Goal: Book appointment/travel/reservation

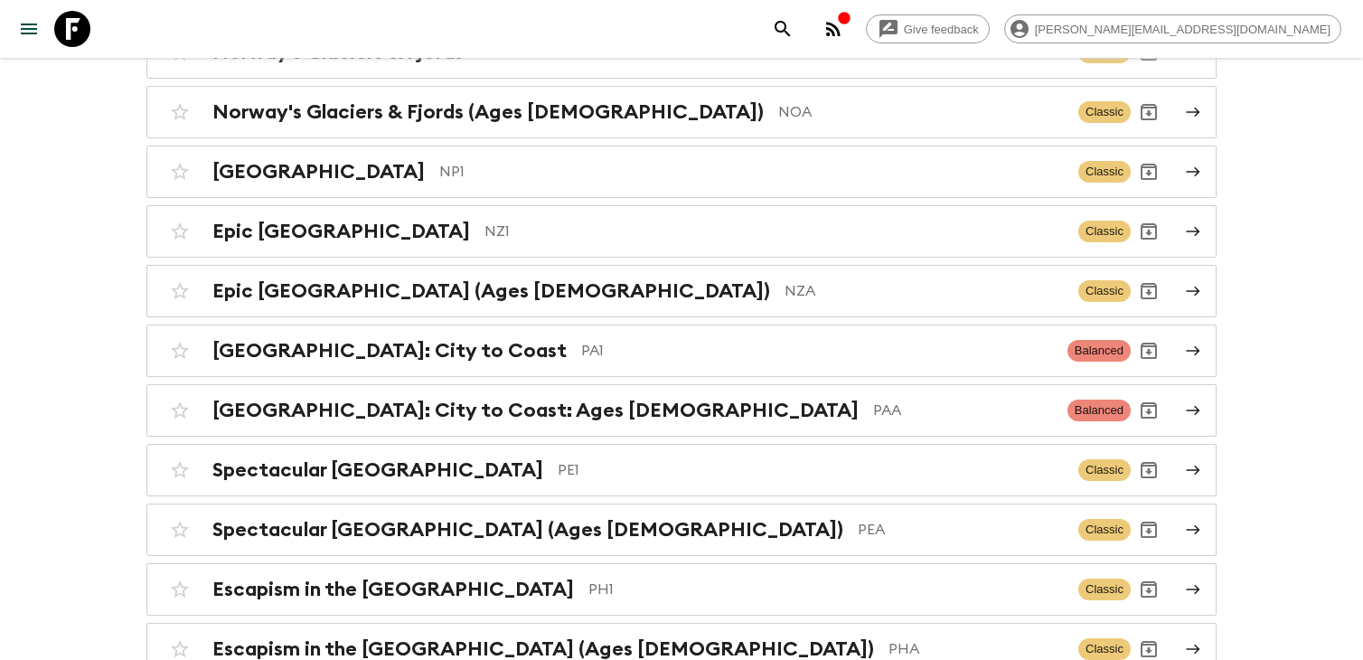
scroll to position [5881, 0]
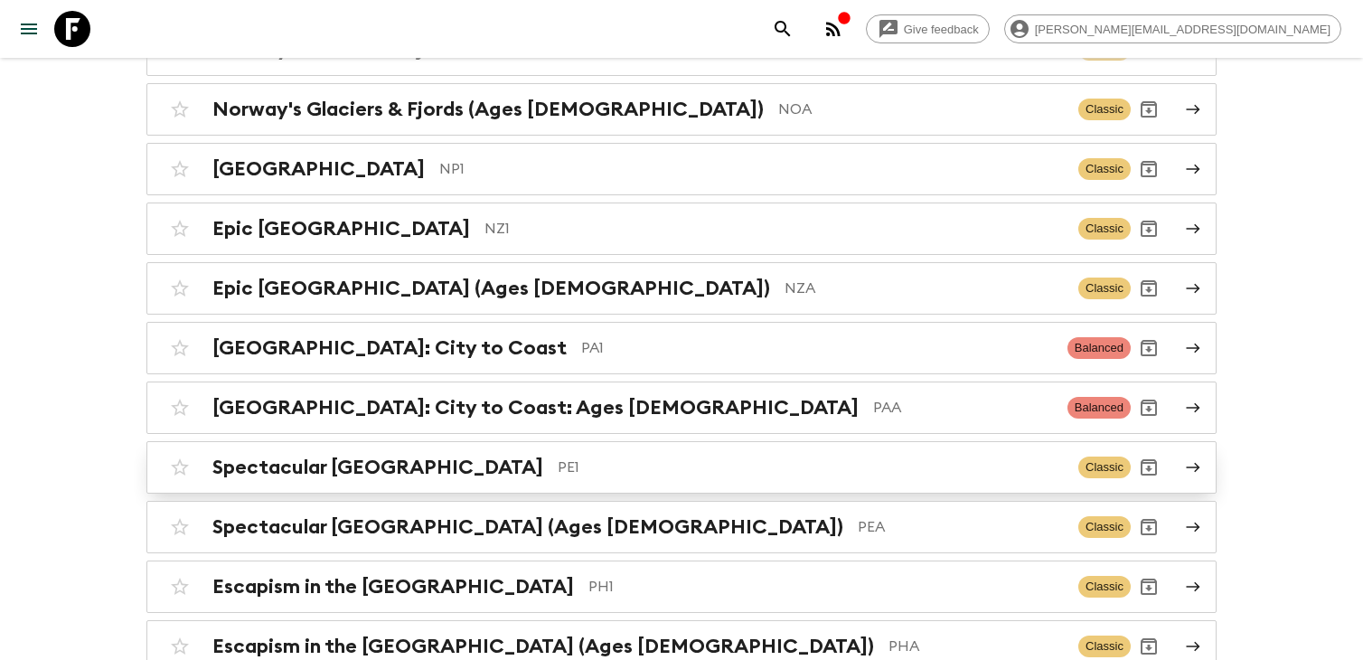
click at [361, 455] on h2 "Spectacular [GEOGRAPHIC_DATA]" at bounding box center [377, 466] width 331 height 23
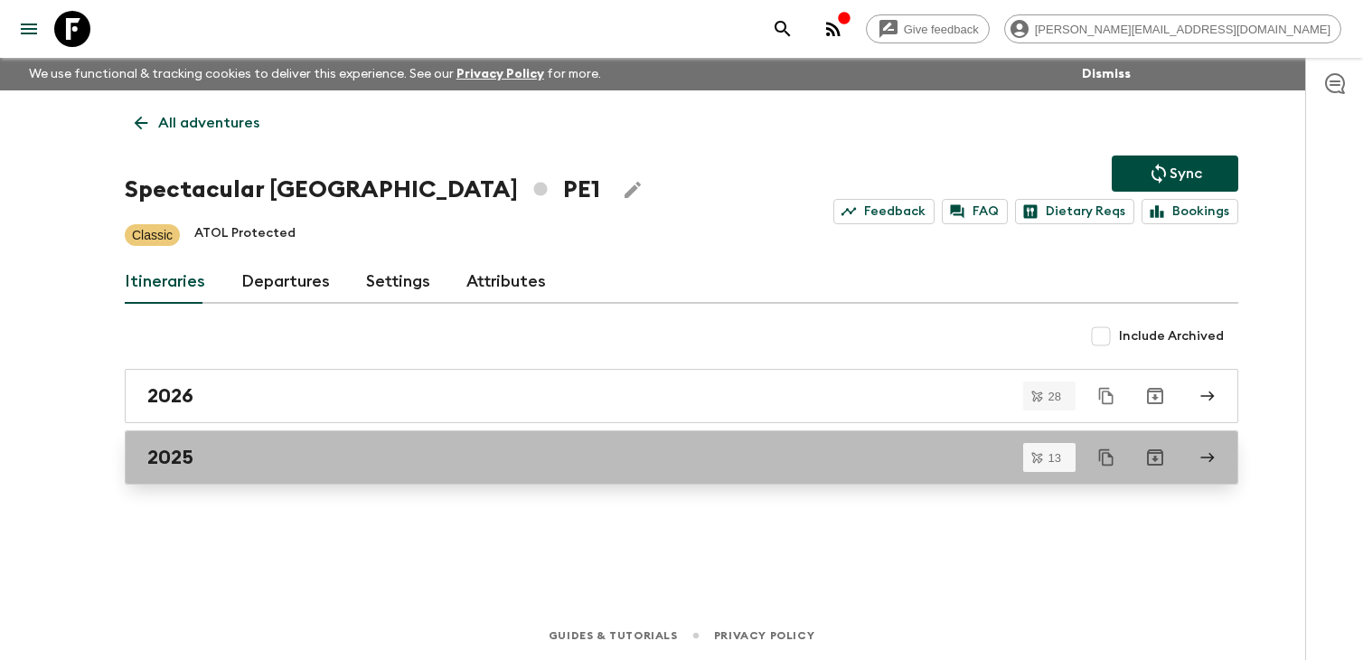
click at [345, 450] on div "2025" at bounding box center [664, 457] width 1034 height 23
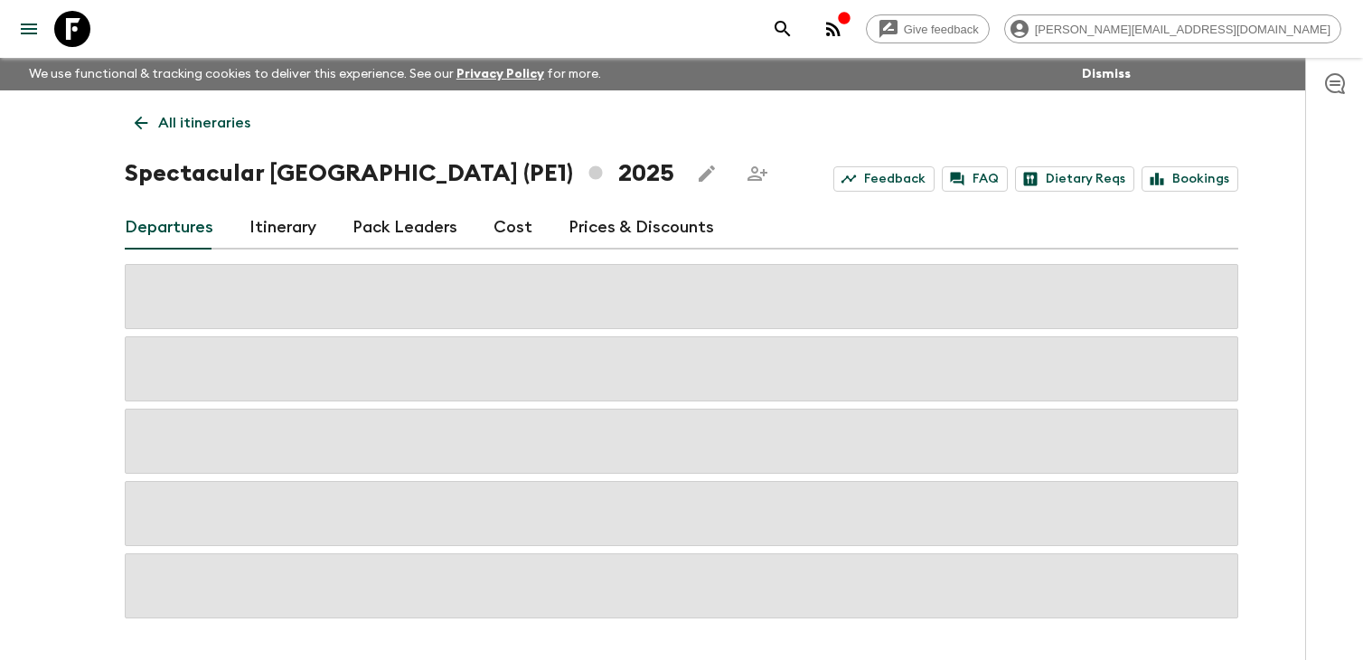
click at [73, 290] on div "Give feedback [PERSON_NAME][EMAIL_ADDRESS][DOMAIN_NAME] We use functional & tra…" at bounding box center [681, 359] width 1363 height 718
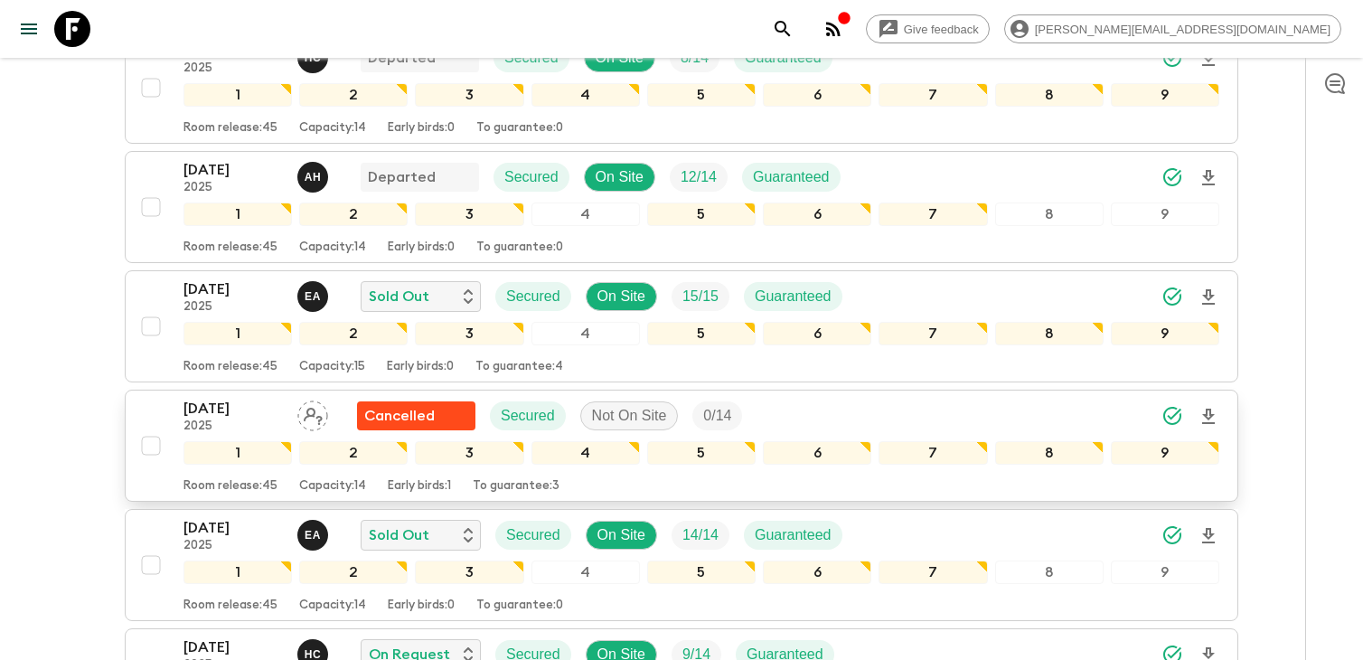
scroll to position [362, 0]
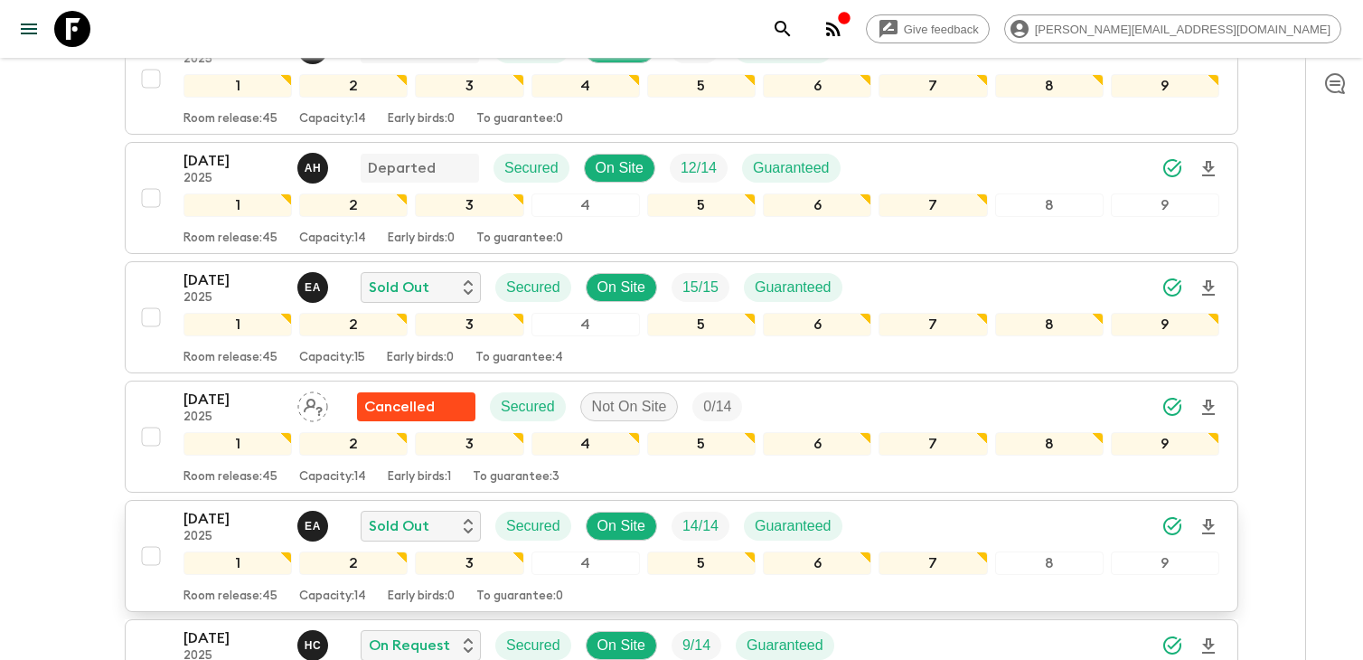
click at [164, 508] on div "[DATE] 2025 E A Sold Out Secured On Site 14 / 14 Guaranteed 1 2 3 4 5 6 7 8 9 R…" at bounding box center [676, 556] width 1086 height 96
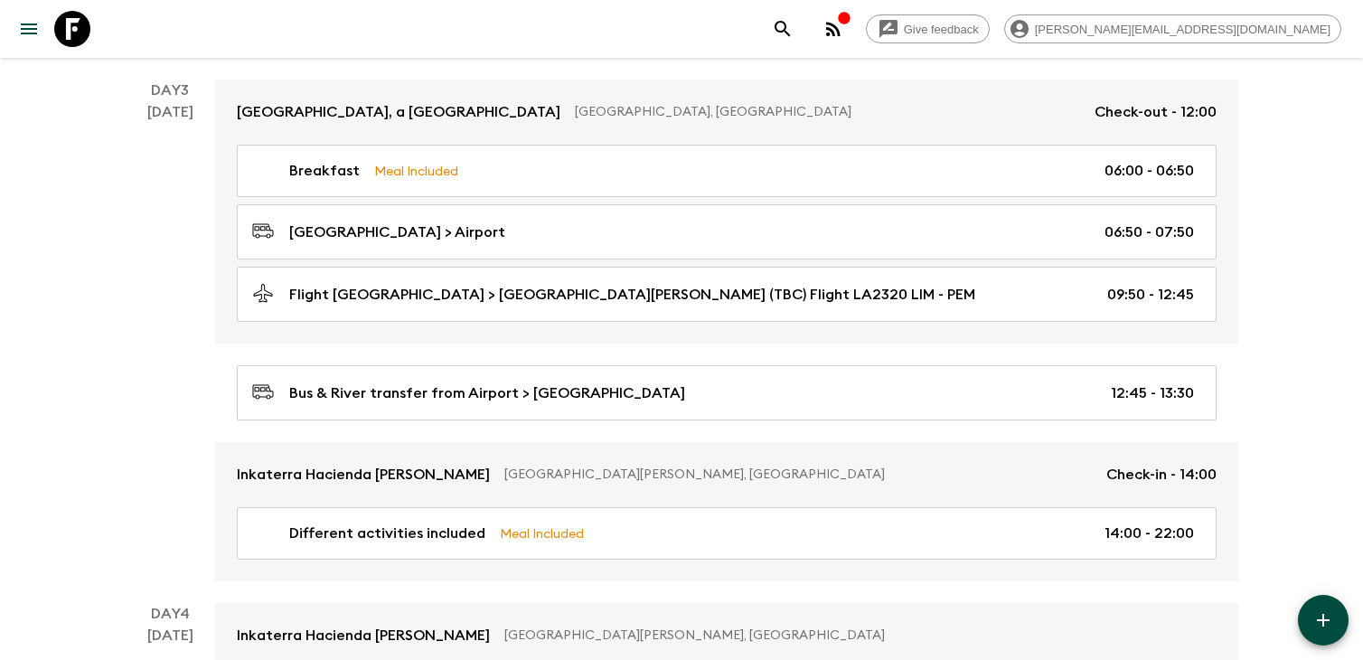
scroll to position [1046, 0]
